Goal: Navigation & Orientation: Find specific page/section

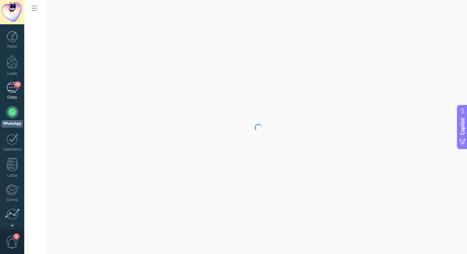
click at [13, 86] on div "15" at bounding box center [12, 87] width 12 height 11
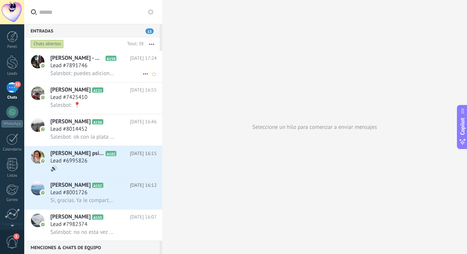
click at [88, 63] on h3 "Lead #7891746" at bounding box center [70, 65] width 41 height 7
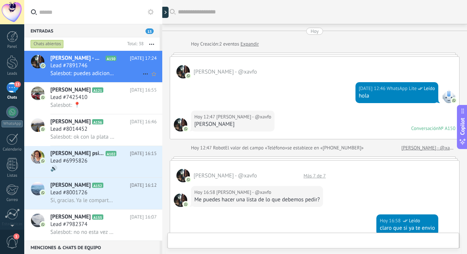
scroll to position [339, 0]
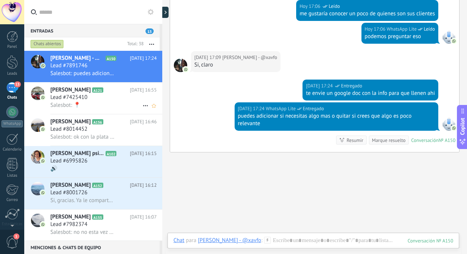
click at [70, 100] on span "Lead #7425410" at bounding box center [68, 97] width 37 height 7
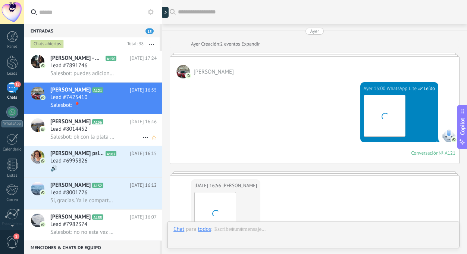
scroll to position [504, 0]
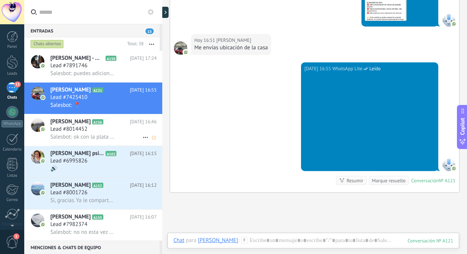
click at [61, 131] on span "Lead #8014452" at bounding box center [68, 128] width 37 height 7
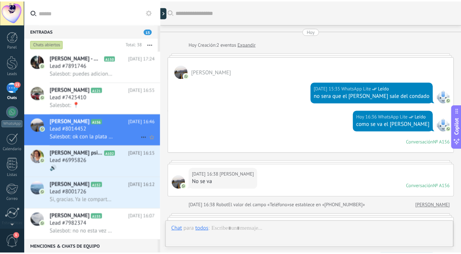
scroll to position [250, 0]
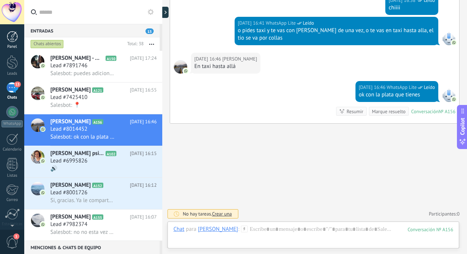
click at [12, 36] on div at bounding box center [12, 36] width 11 height 11
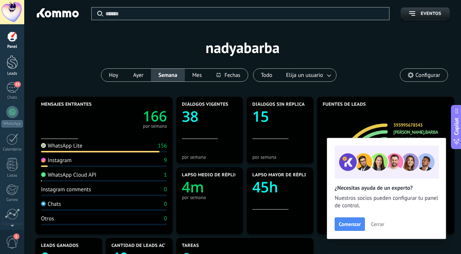
click at [10, 65] on div at bounding box center [12, 62] width 11 height 14
